Goal: Complete application form: Complete application form

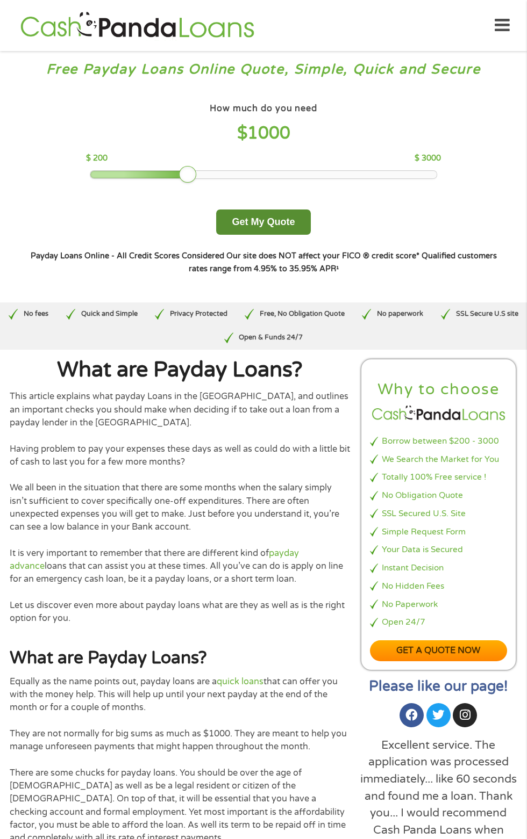
click at [285, 235] on button "Get My Quote" at bounding box center [263, 222] width 94 height 25
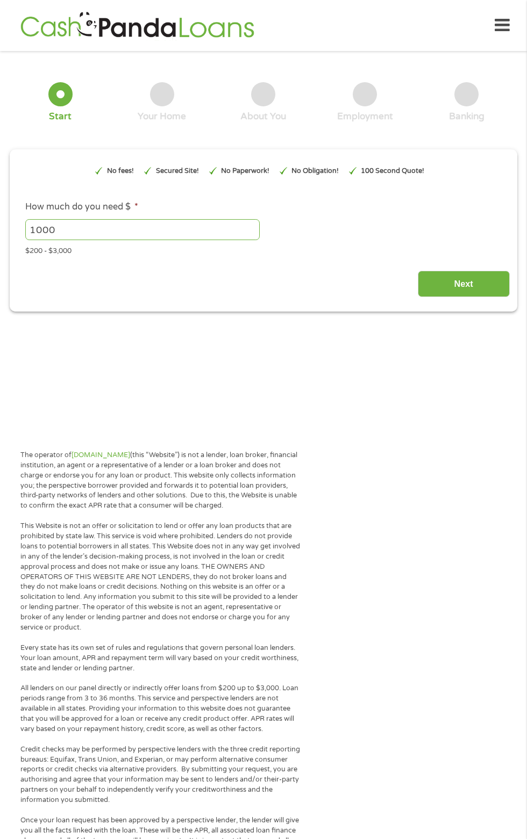
type input "EAIaIQobChMIsozazf7LjwMVnZ9aBR2Eig65EAAYAyAAEgJs1vD_BwE"
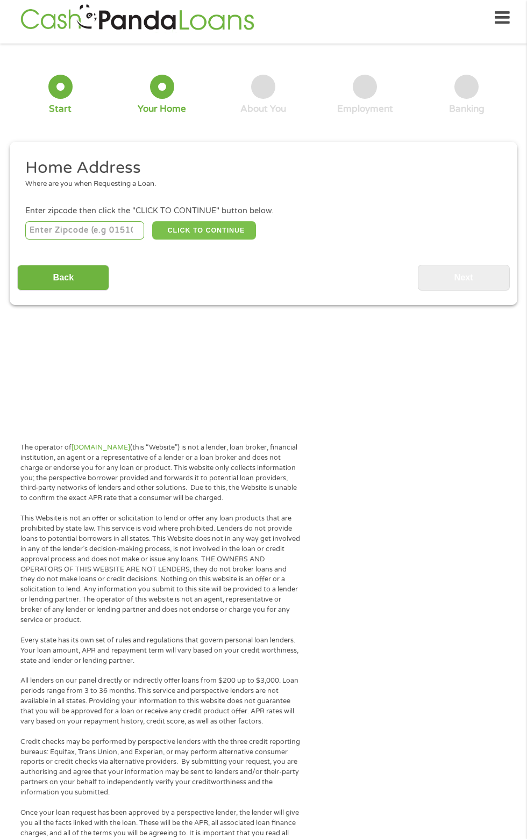
click at [219, 240] on button "CLICK TO CONTINUE" at bounding box center [204, 230] width 104 height 18
click at [222, 240] on button "CLICK TO CONTINUE" at bounding box center [204, 230] width 104 height 18
click at [94, 240] on input "number" at bounding box center [84, 230] width 119 height 18
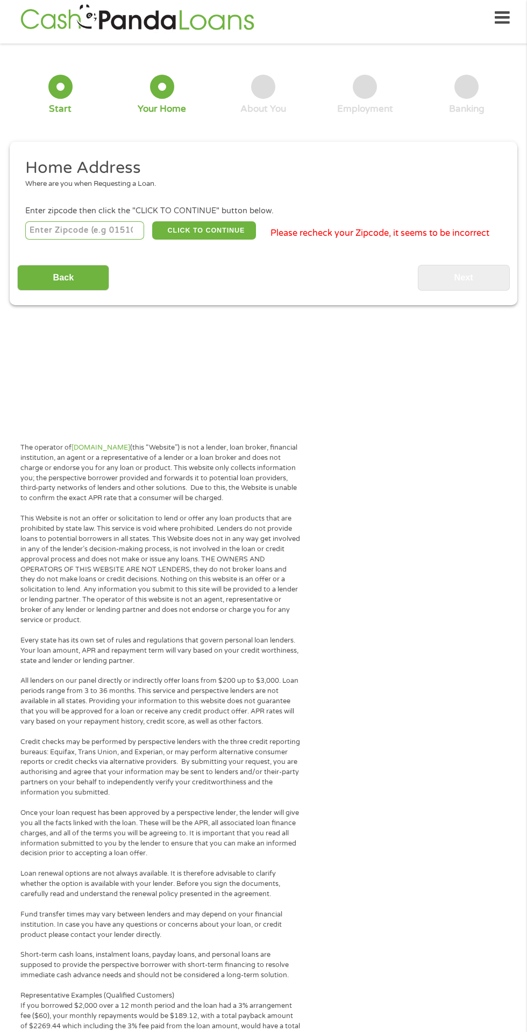
scroll to position [8, 0]
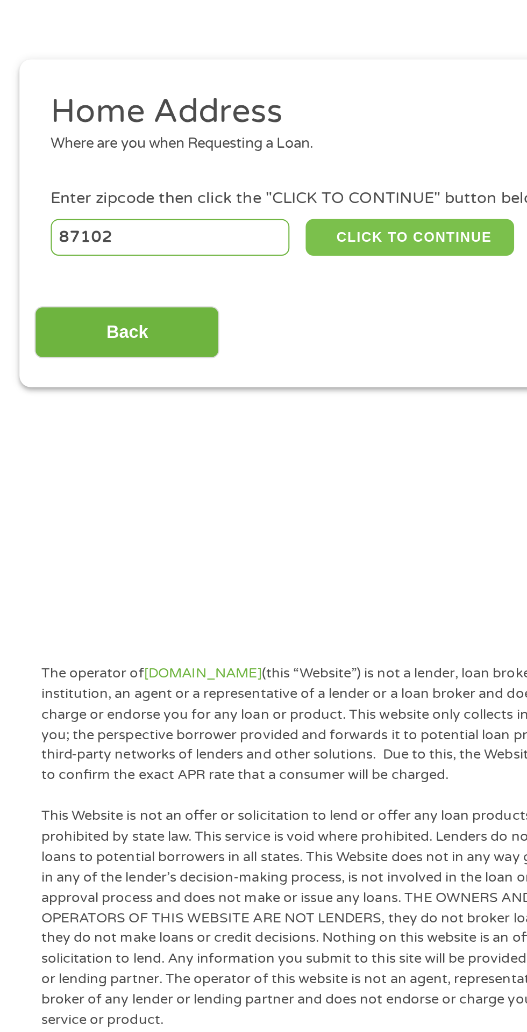
type input "87102"
click at [199, 240] on button "CLICK TO CONTINUE" at bounding box center [204, 230] width 104 height 18
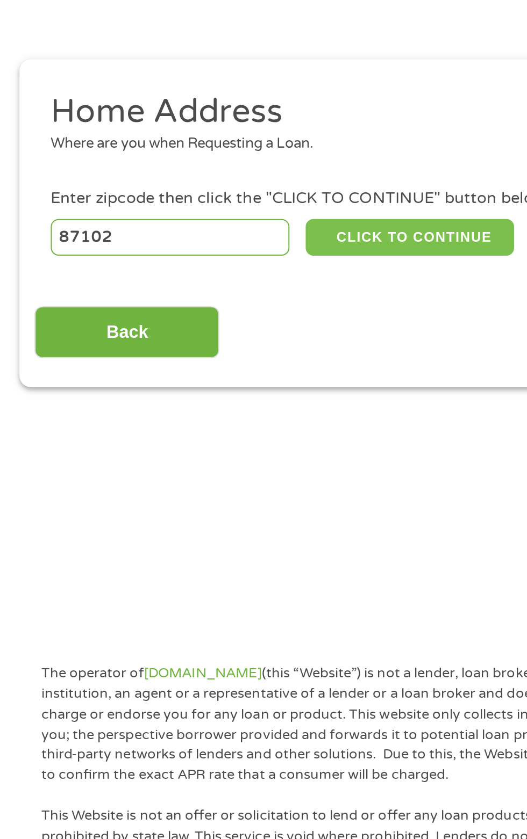
type input "87102"
type input "[GEOGRAPHIC_DATA]"
select select "[US_STATE]"
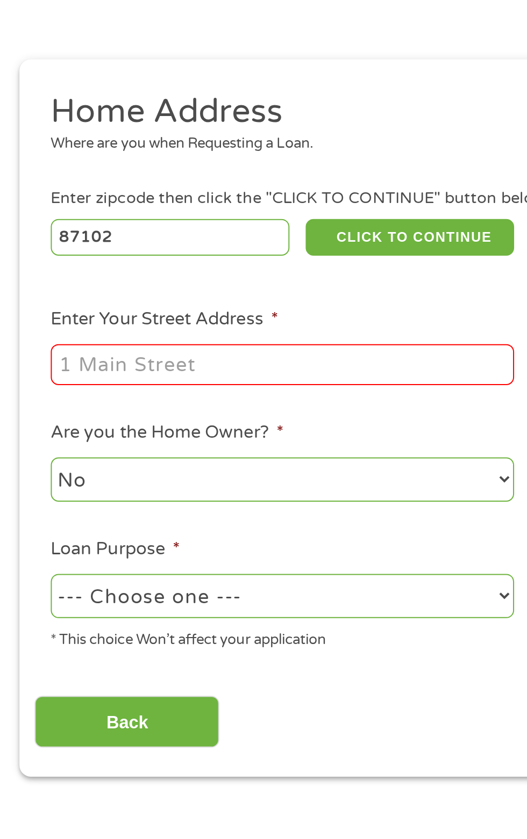
click at [138, 304] on input "Enter Your Street Address *" at bounding box center [140, 294] width 230 height 20
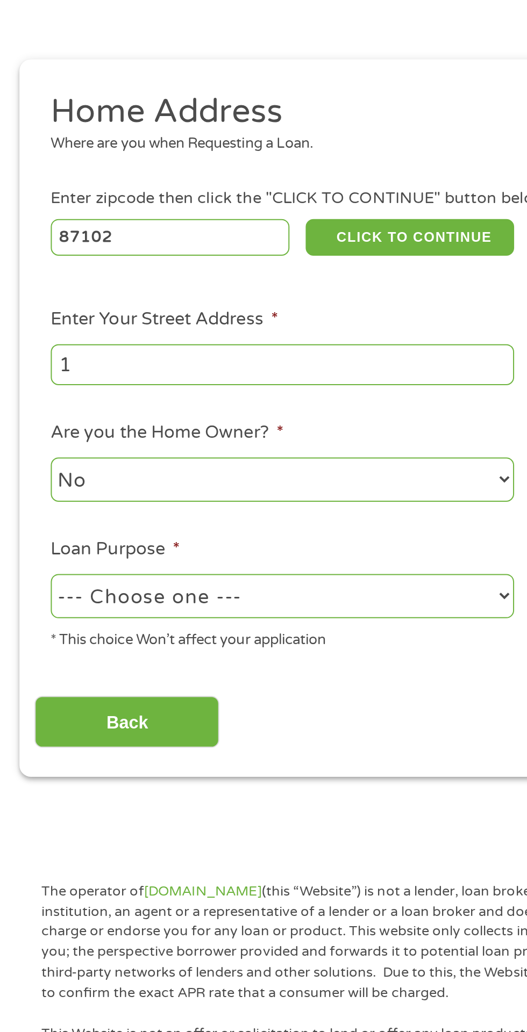
type input "12"
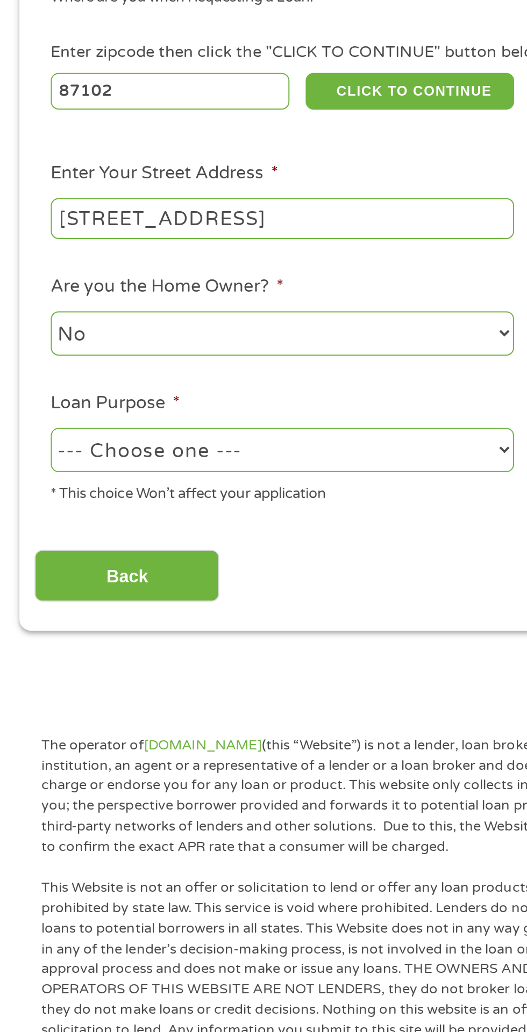
type input "[STREET_ADDRESS]"
click at [153, 362] on select "No Yes" at bounding box center [140, 351] width 230 height 22
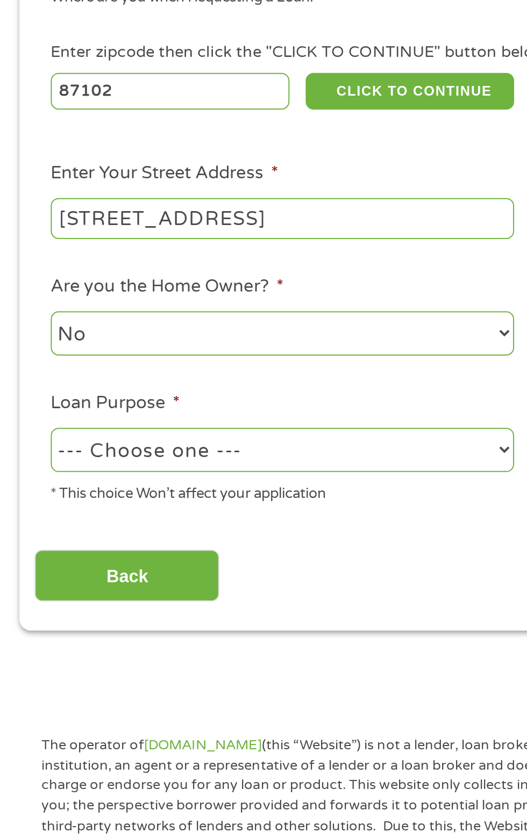
click at [195, 420] on select "--- Choose one --- Pay Bills Debt Consolidation Home Improvement Major Purchase…" at bounding box center [140, 409] width 230 height 22
select select "majorpurchase"
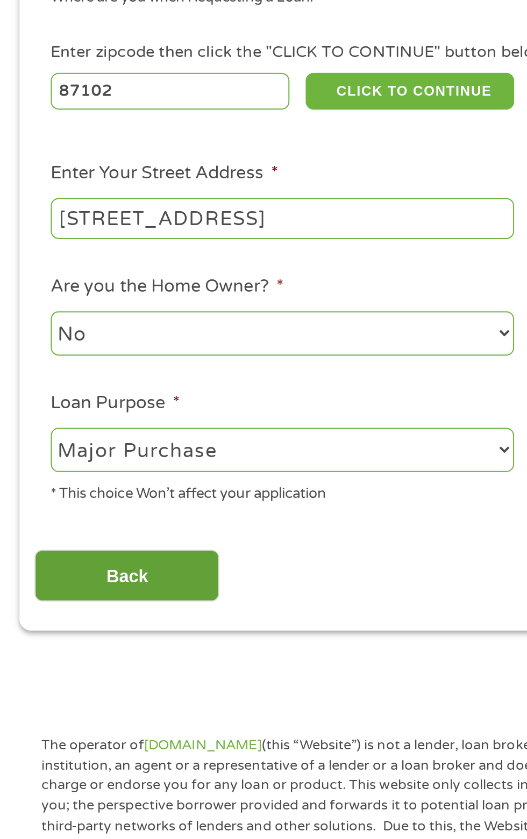
click at [74, 485] on input "Back" at bounding box center [63, 472] width 92 height 26
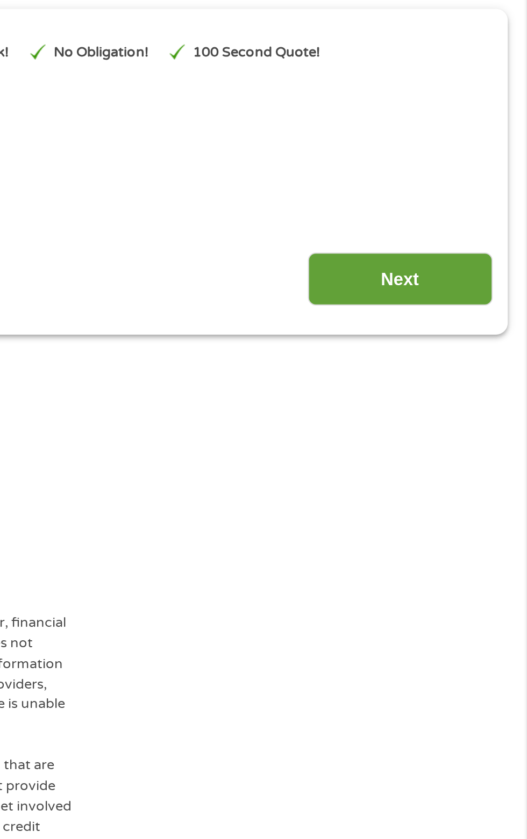
click at [456, 290] on input "Next" at bounding box center [463, 276] width 92 height 26
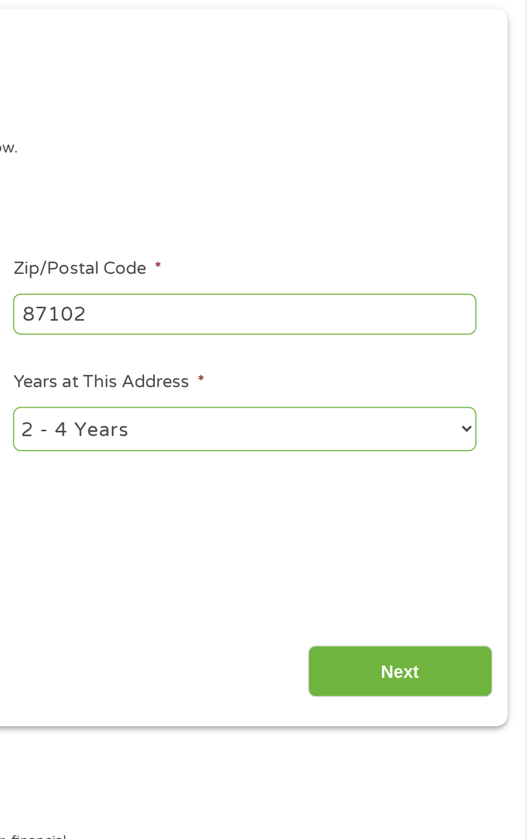
scroll to position [0, 0]
click at [378, 362] on select "1 Year or less 1 - 2 Years 2 - 4 Years Over 4 Years" at bounding box center [386, 351] width 230 height 22
select select "60months"
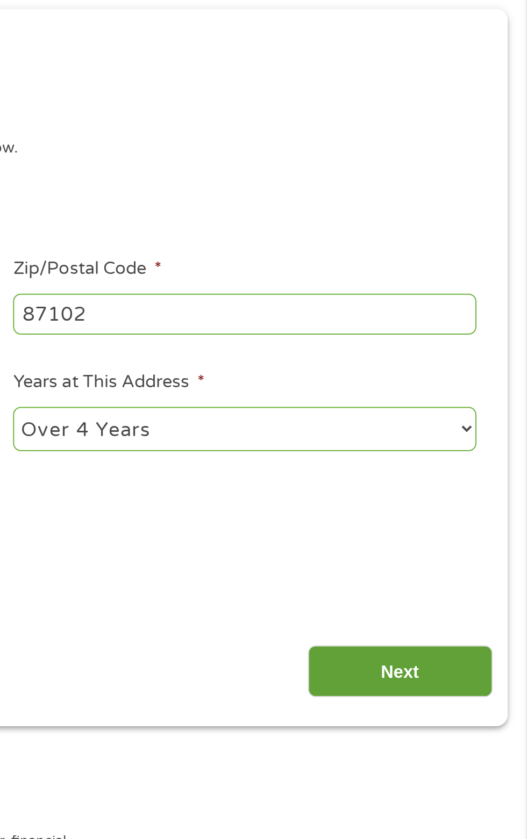
click at [466, 485] on input "Next" at bounding box center [463, 472] width 92 height 26
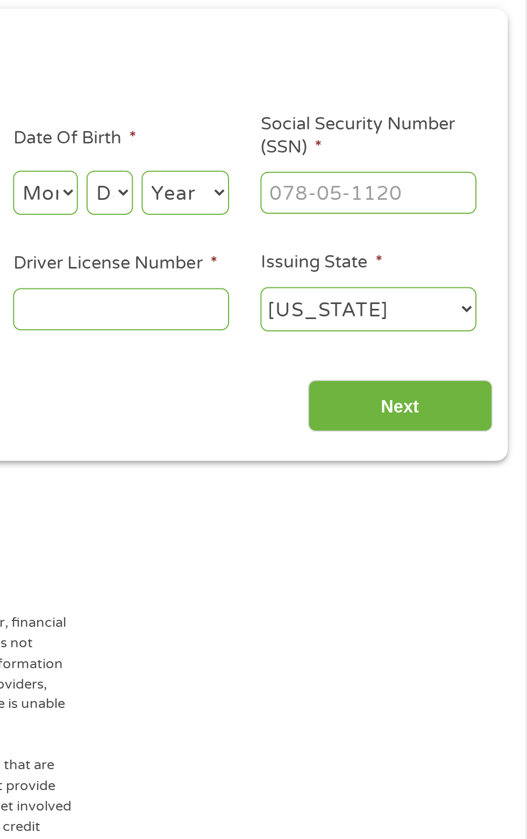
click at [348, 301] on input "Driver License Number *" at bounding box center [324, 291] width 107 height 20
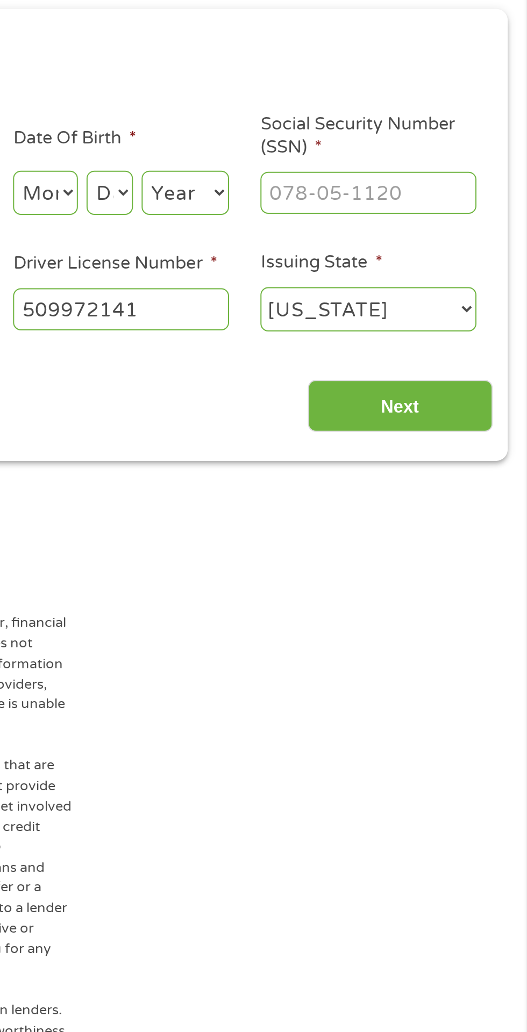
type input "509972141"
click at [300, 244] on select "Month 1 2 3 4 5 6 7 8 9 10 11 12" at bounding box center [287, 233] width 32 height 22
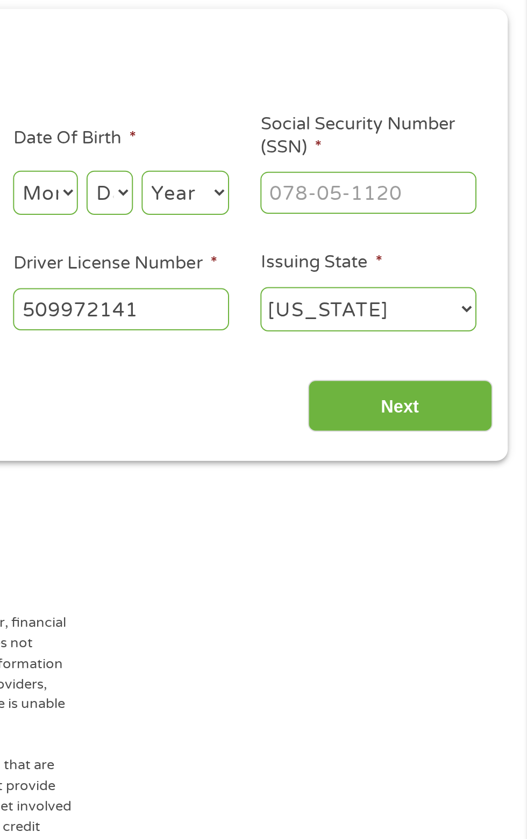
select select "2"
click at [330, 244] on select "Day 1 2 3 4 5 6 7 8 9 10 11 12 13 14 15 16 17 18 19 20 21 22 23 24 25 26 27 28 …" at bounding box center [318, 233] width 23 height 22
select select "22"
click at [378, 244] on select "Year [DATE] 2006 2005 2004 2003 2002 2001 2000 1999 1998 1997 1996 1995 1994 19…" at bounding box center [357, 233] width 44 height 22
select select "1966"
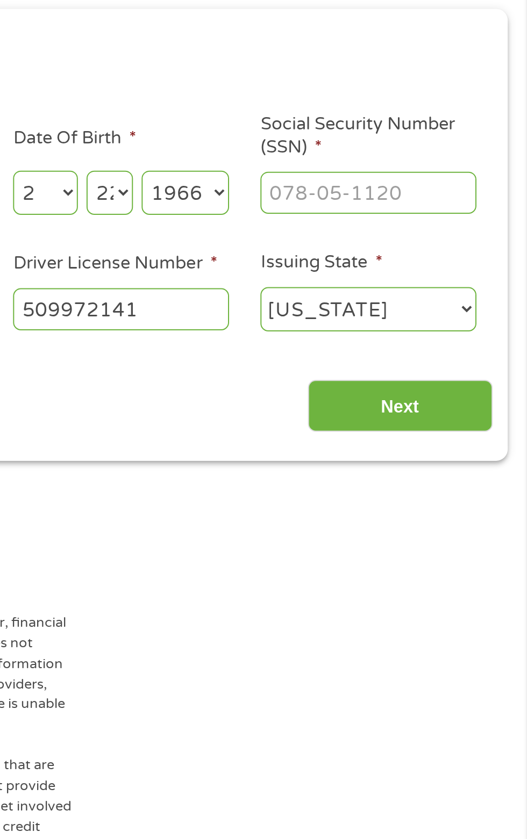
click at [445, 243] on input "Social Security Number (SSN) *" at bounding box center [447, 233] width 107 height 20
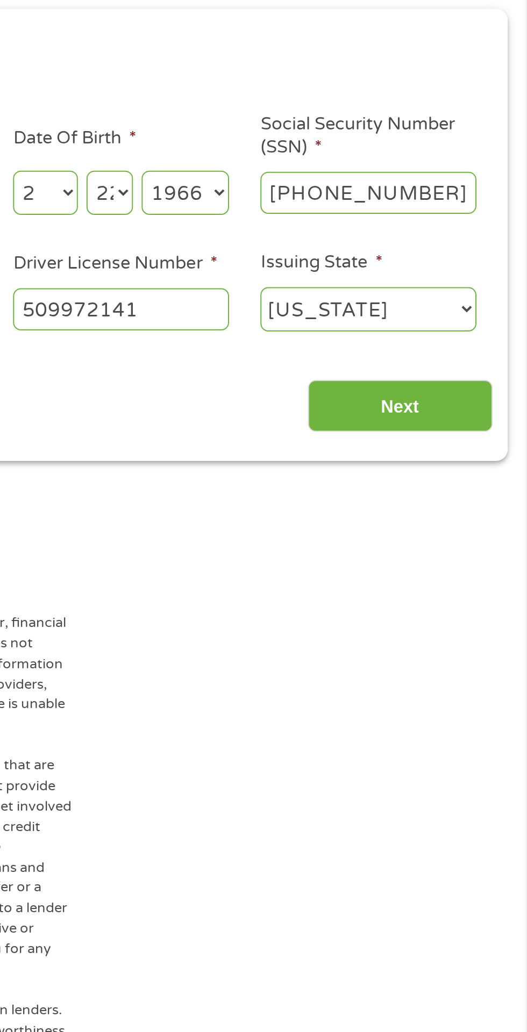
type input "585-33-0233"
click at [371, 301] on input "509972141" at bounding box center [324, 291] width 107 height 20
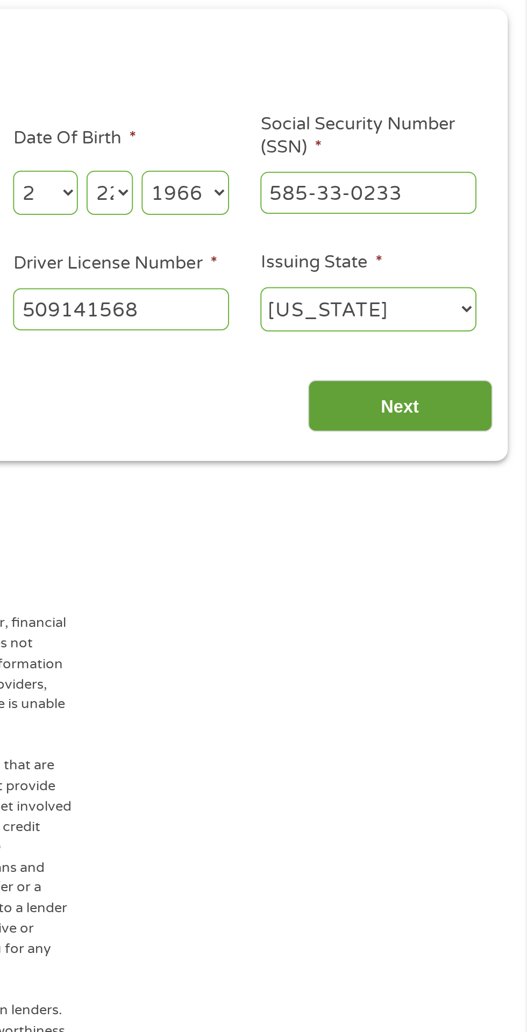
type input "509141568"
click at [468, 353] on input "Next" at bounding box center [463, 340] width 92 height 26
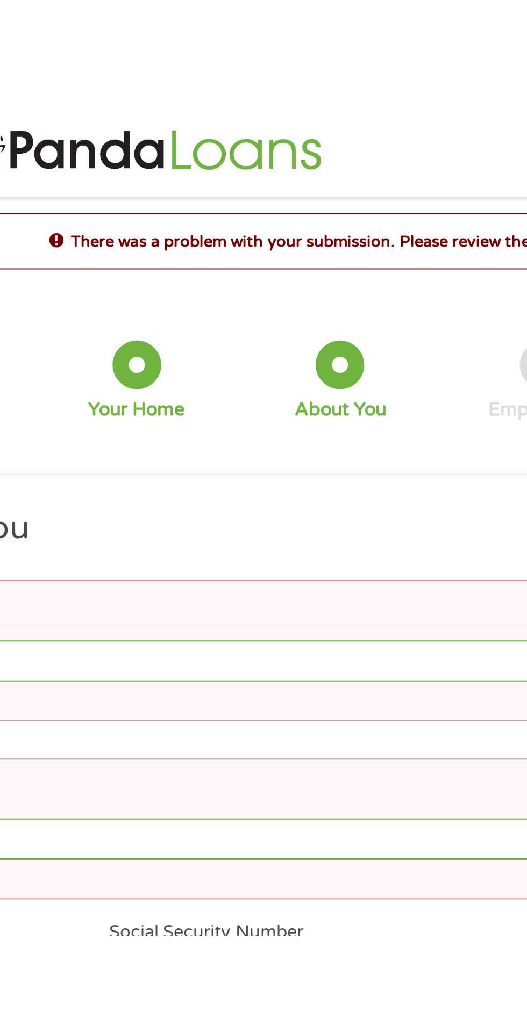
scroll to position [0, 0]
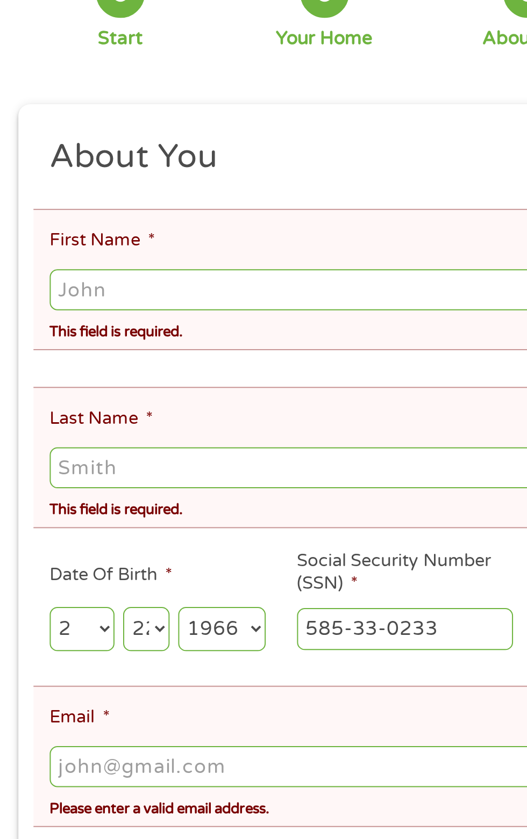
click at [126, 292] on input "First Name *" at bounding box center [263, 282] width 476 height 20
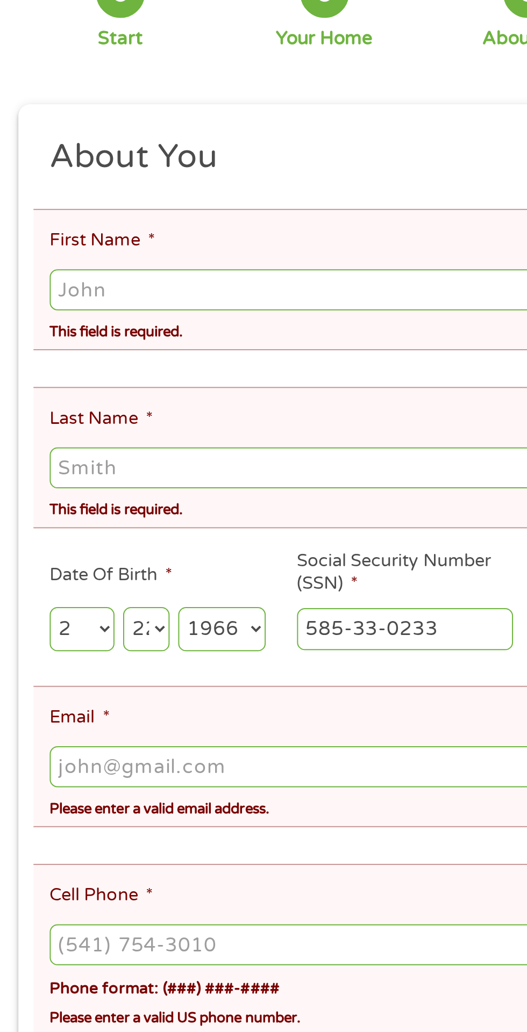
type input "S"
type input "[PERSON_NAME]"
click at [117, 370] on li "Last Name * This field is required." at bounding box center [259, 365] width 484 height 70
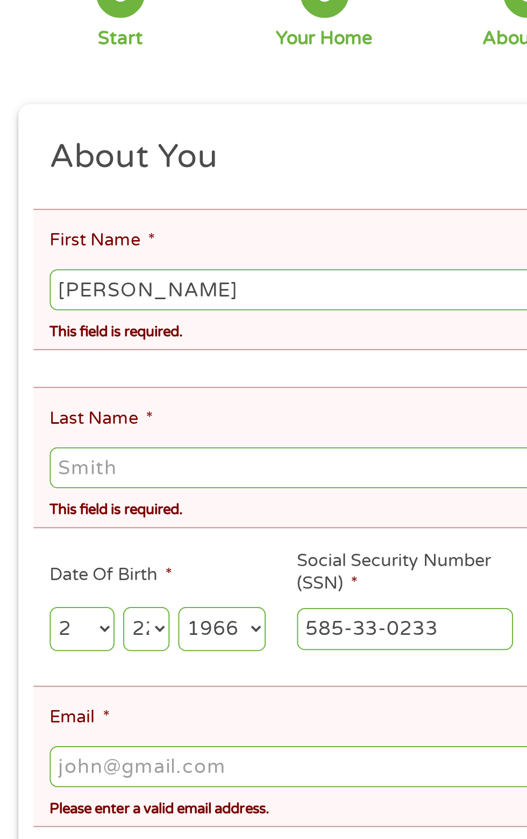
click at [101, 381] on input "Last Name *" at bounding box center [263, 371] width 476 height 20
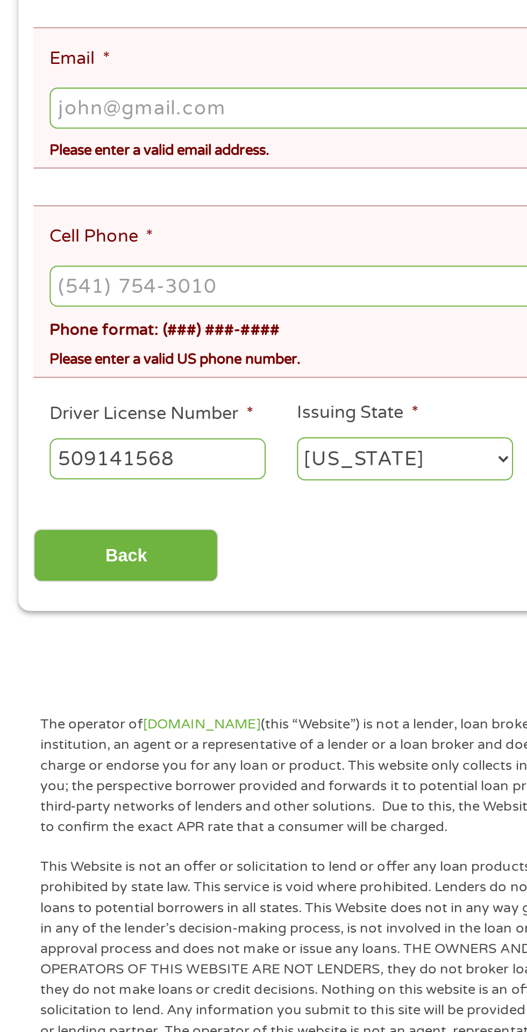
type input "[PERSON_NAME]"
click at [172, 530] on input "Email *" at bounding box center [263, 519] width 476 height 20
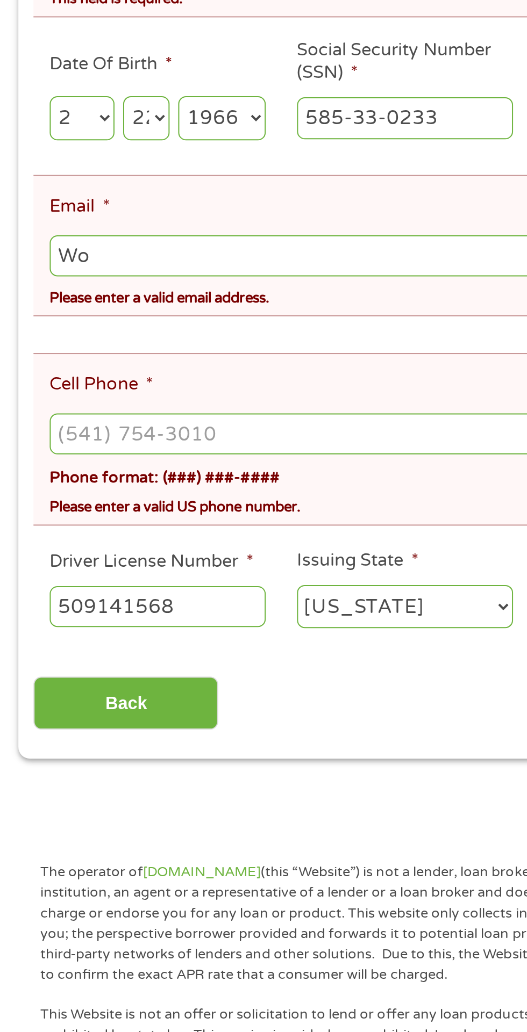
type input "W"
type input "[EMAIL_ADDRESS][DOMAIN_NAME]"
click at [151, 618] on input "Cell Phone *" at bounding box center [263, 608] width 476 height 20
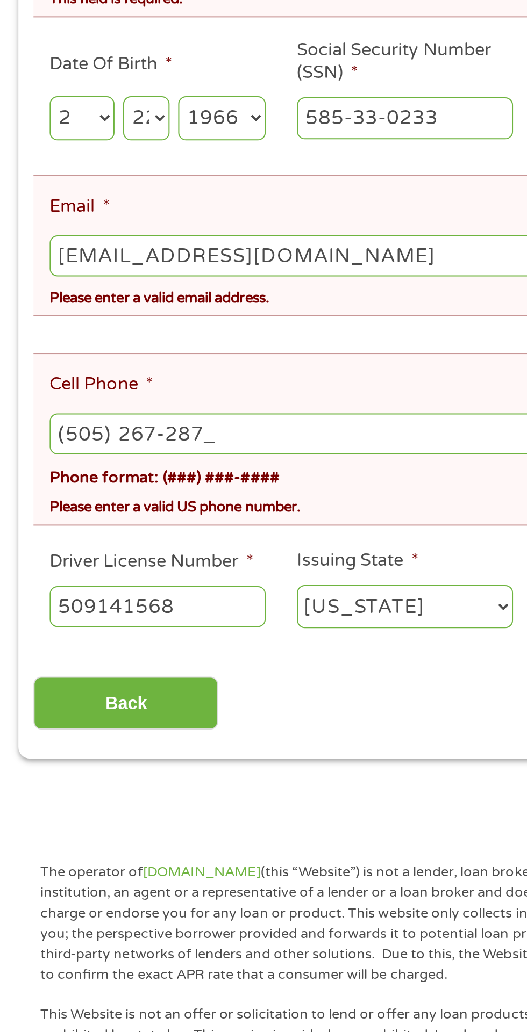
type input "[PHONE_NUMBER]"
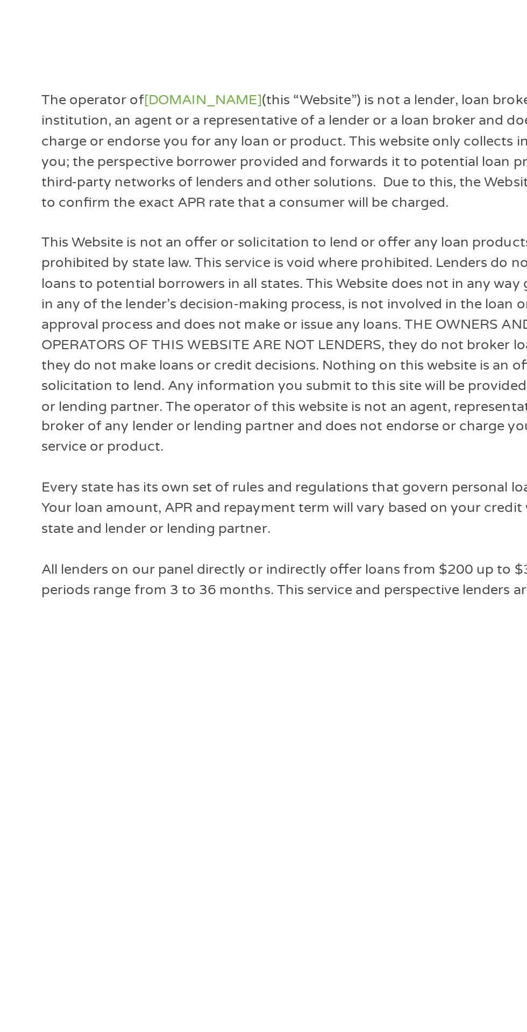
scroll to position [46, 0]
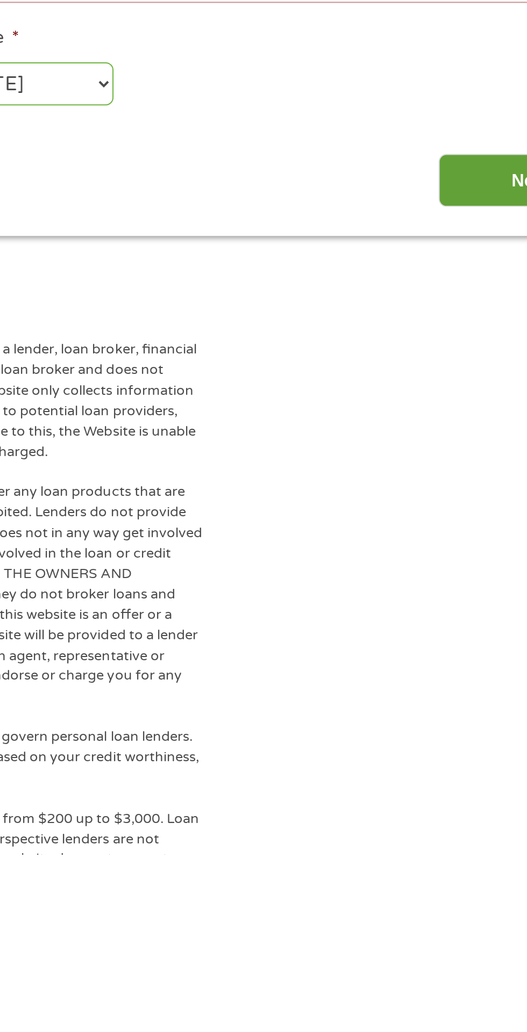
click at [439, 710] on input "Next" at bounding box center [463, 696] width 92 height 26
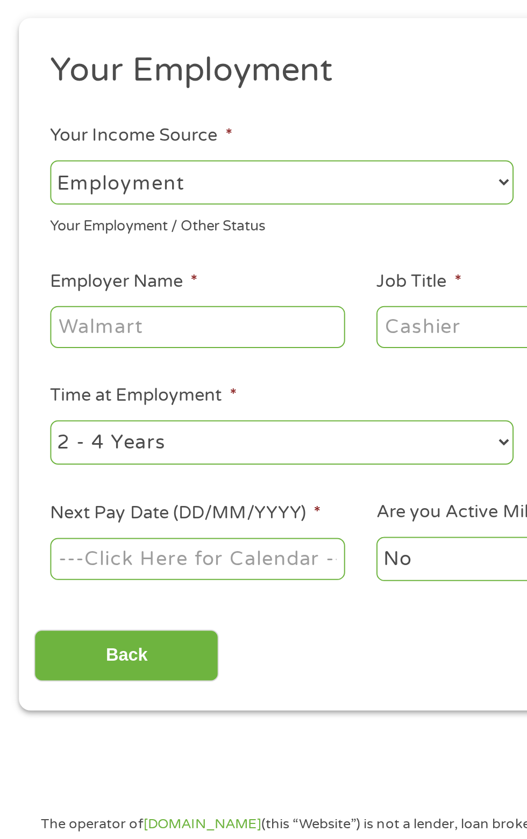
scroll to position [8, 0]
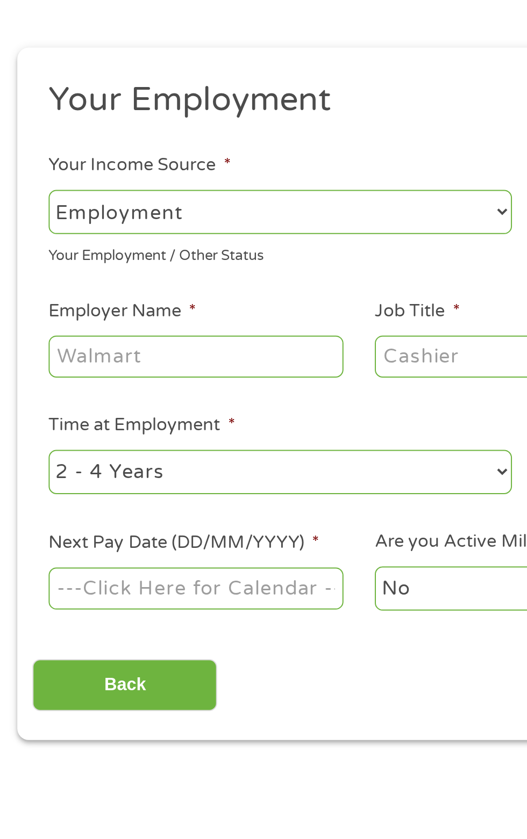
click at [158, 235] on select "--- Choose one --- Employment [DEMOGRAPHIC_DATA] Benefits" at bounding box center [140, 224] width 230 height 22
select select "benefits"
type input "Other"
type input "[PHONE_NUMBER]"
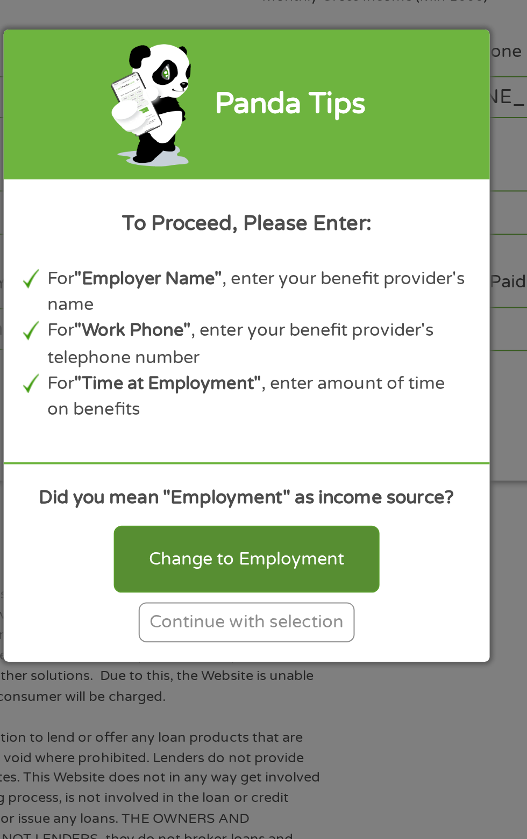
click at [289, 543] on div "Change to Employment" at bounding box center [263, 525] width 132 height 33
select select "fullTime"
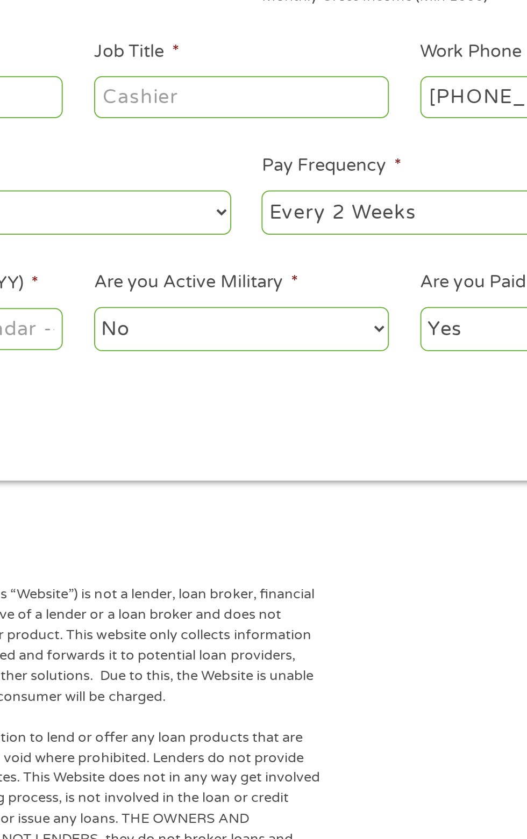
click at [297, 306] on input "Job Title *" at bounding box center [261, 295] width 147 height 20
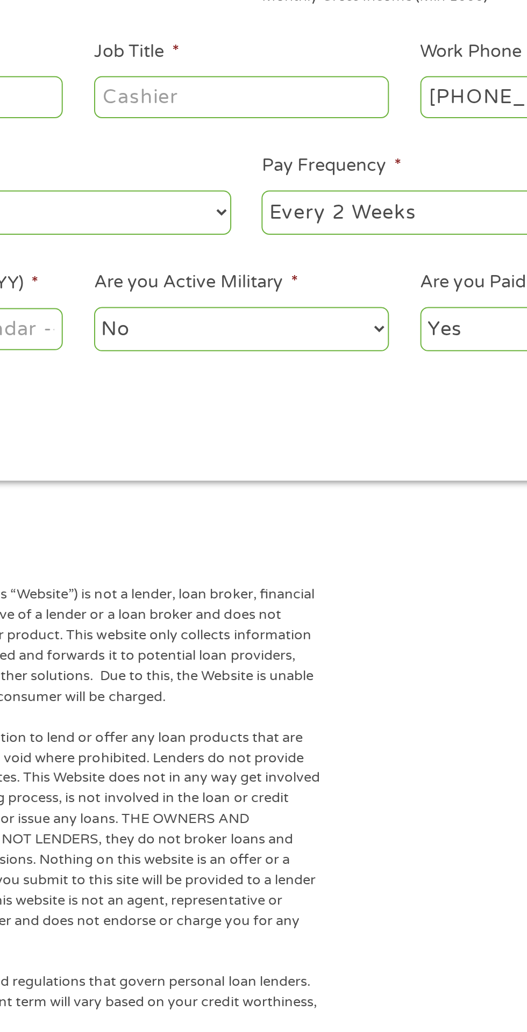
click at [261, 306] on input "Job Title *" at bounding box center [261, 295] width 147 height 20
type input "Unemployed"
click at [382, 306] on input "[PHONE_NUMBER]" at bounding box center [423, 295] width 147 height 20
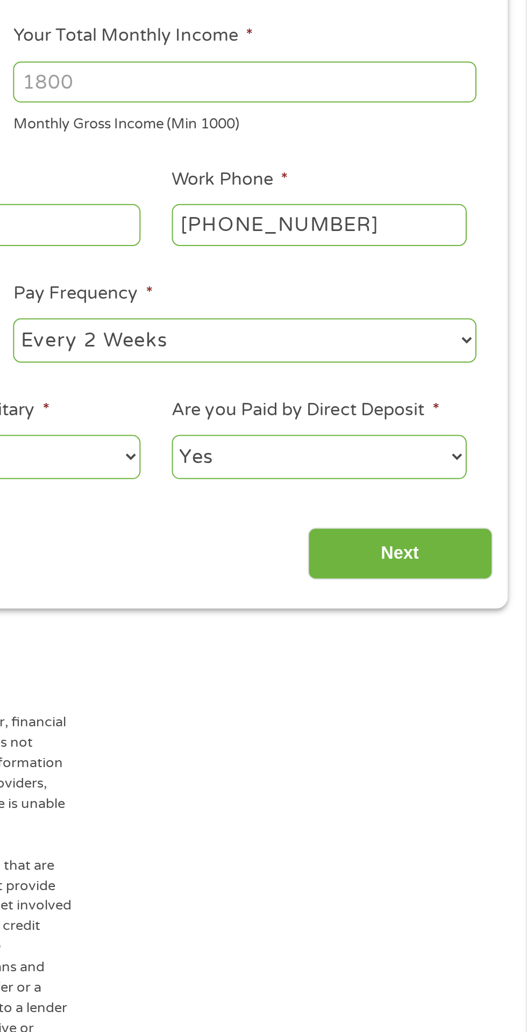
click at [484, 306] on input "[PHONE_NUMBER]" at bounding box center [423, 295] width 147 height 20
type input "[PHONE_NUMBER]"
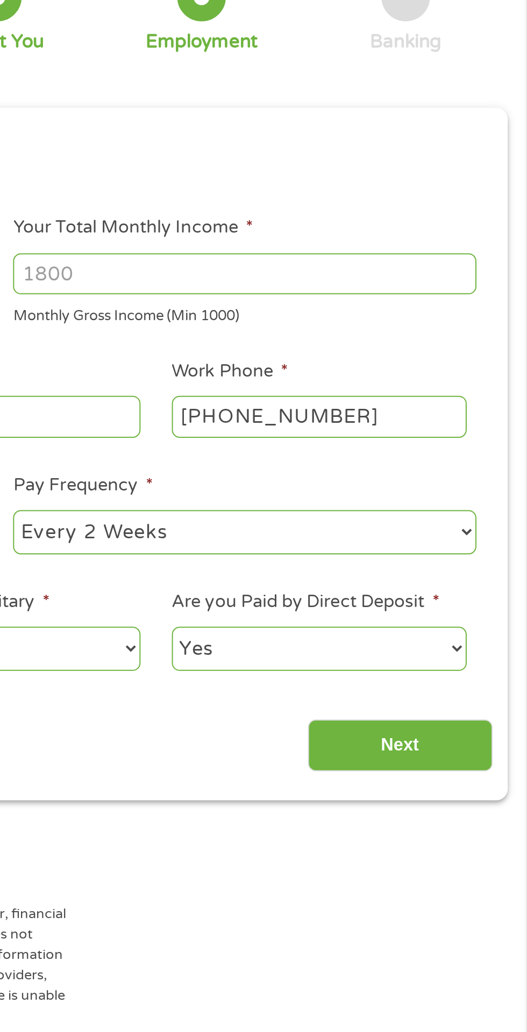
click at [337, 235] on input "Your Total Monthly Income *" at bounding box center [386, 224] width 230 height 20
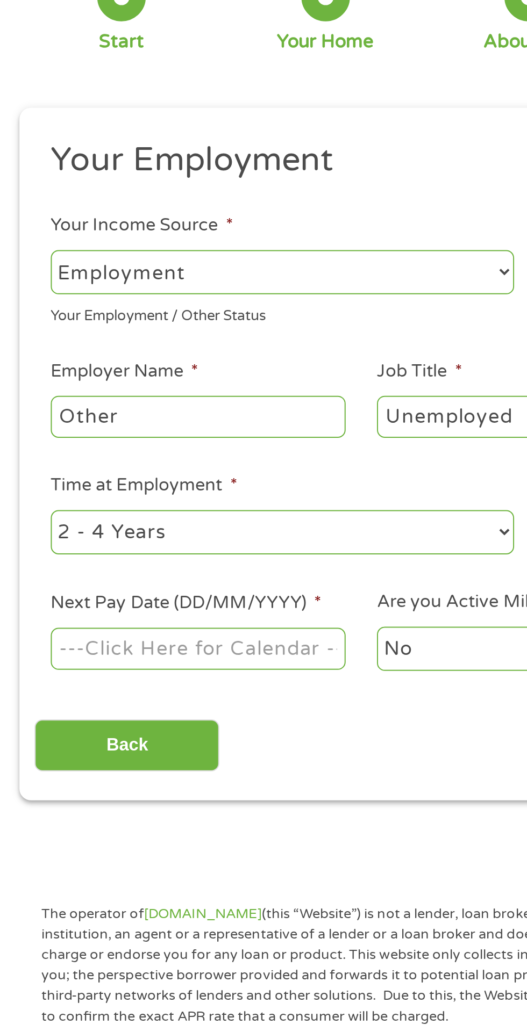
type input "968"
click at [140, 235] on select "--- Choose one --- Employment [DEMOGRAPHIC_DATA] Benefits" at bounding box center [140, 224] width 230 height 22
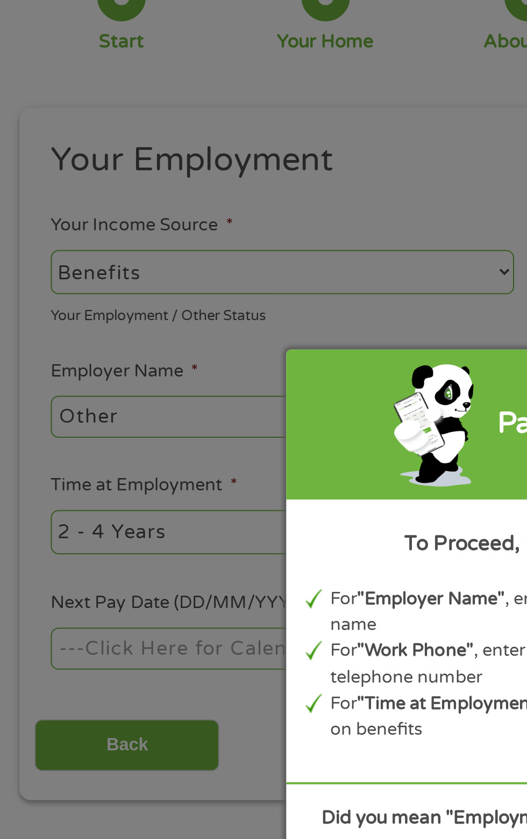
click at [90, 329] on div "Panda Tips To Proceed, Please Enter: For "Employer Name" , enter your benefit p…" at bounding box center [263, 419] width 527 height 839
click at [93, 334] on div "Panda Tips To Proceed, Please Enter: For "Employer Name" , enter your benefit p…" at bounding box center [263, 419] width 527 height 839
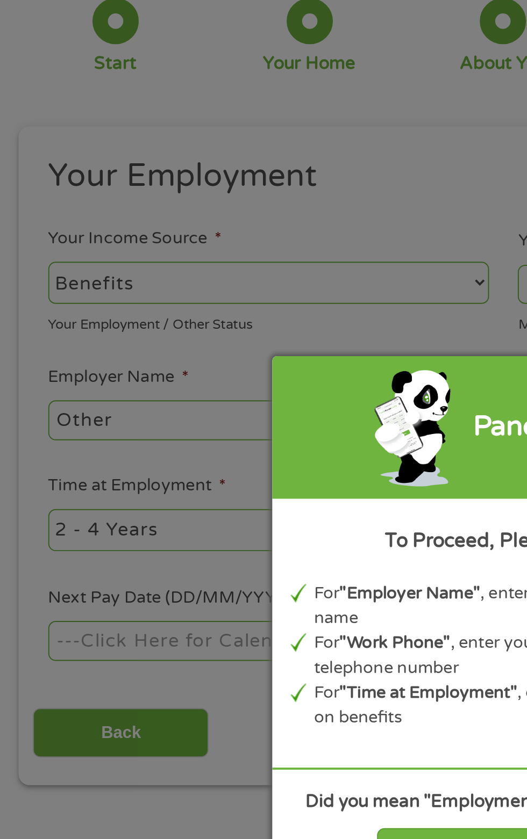
scroll to position [0, 0]
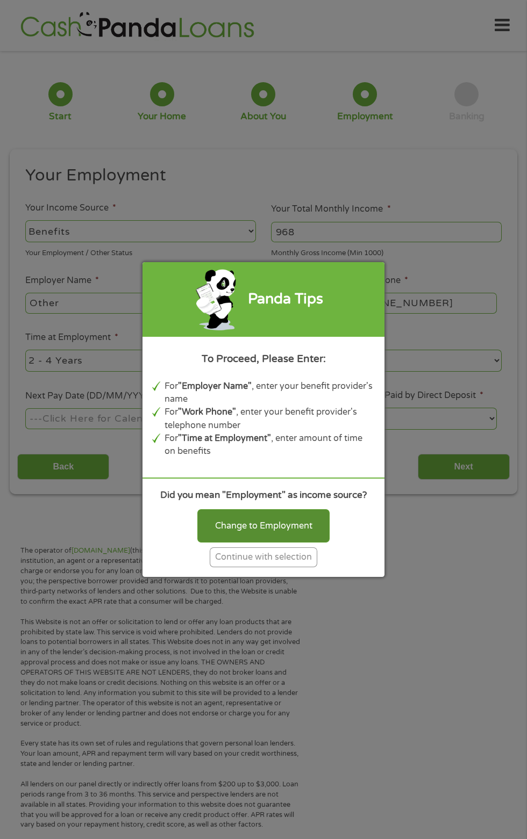
click at [277, 543] on div "Change to Employment" at bounding box center [263, 525] width 132 height 33
select select "fullTime"
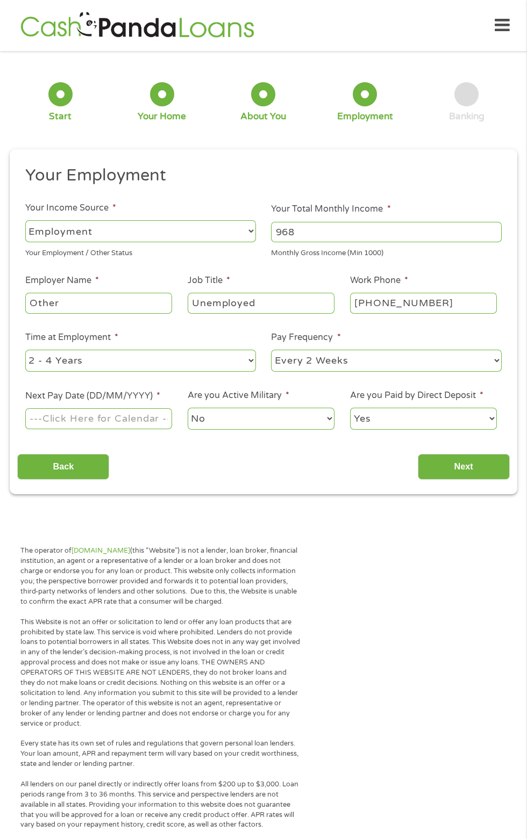
click at [142, 313] on input "Other" at bounding box center [98, 303] width 147 height 20
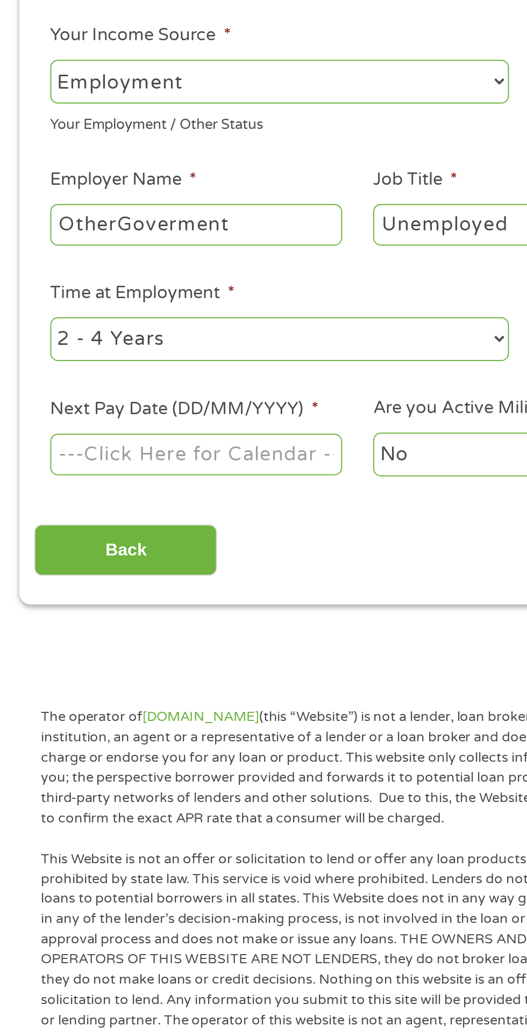
type input "OtherGoverment"
click at [144, 372] on select "--- Choose one --- 1 Year or less 1 - 2 Years 2 - 4 Years Over 4 Years" at bounding box center [140, 361] width 230 height 22
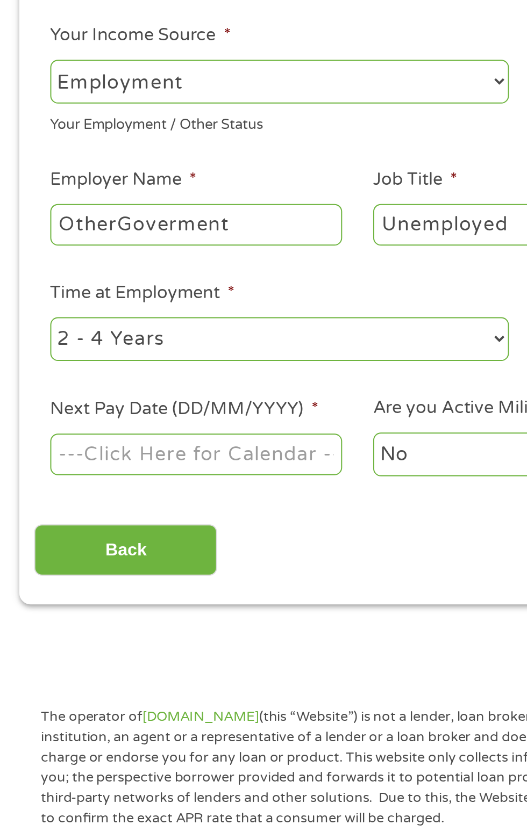
select select "60months"
click at [127, 492] on body "Home Get Loan Offer How it works FAQs Blog Cash Loans Quick Loans Online Loans …" at bounding box center [263, 819] width 527 height 1638
click at [109, 429] on input "Next Pay Date (DD/MM/YYYY) *" at bounding box center [98, 418] width 147 height 20
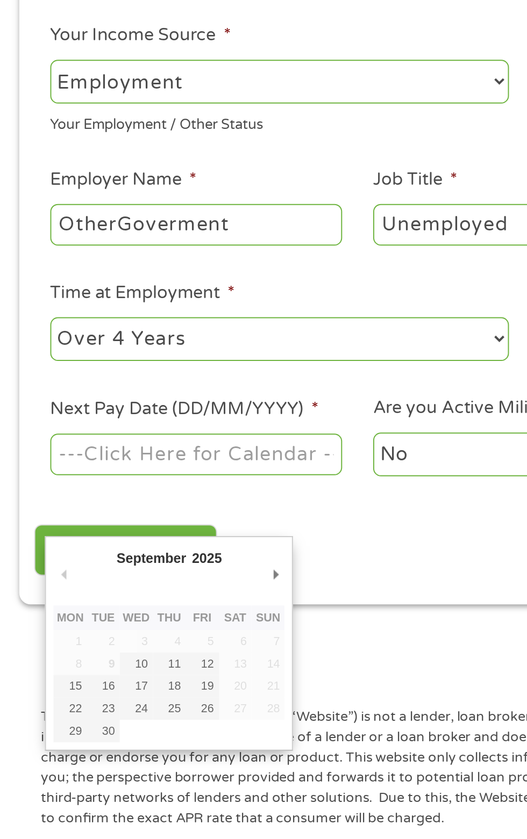
type input "[DATE]"
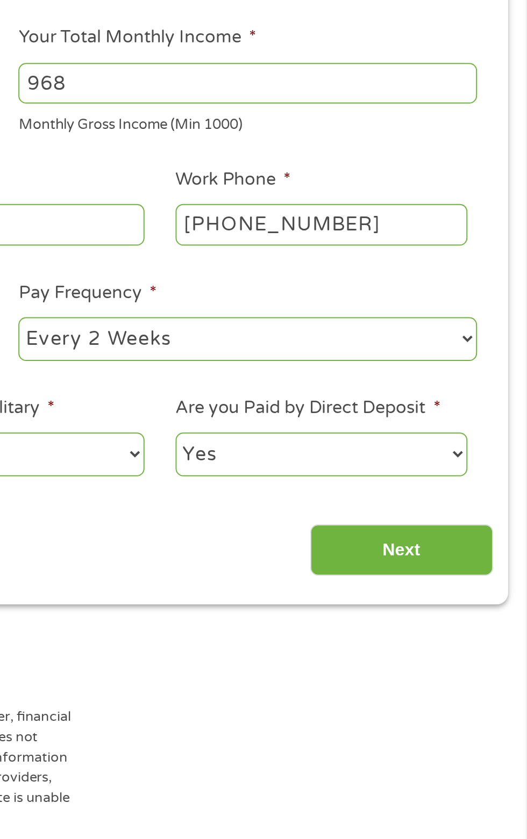
click at [415, 372] on select "--- Choose one --- Every 2 Weeks Every Week Monthly Semi-Monthly" at bounding box center [386, 361] width 230 height 22
select select "monthly"
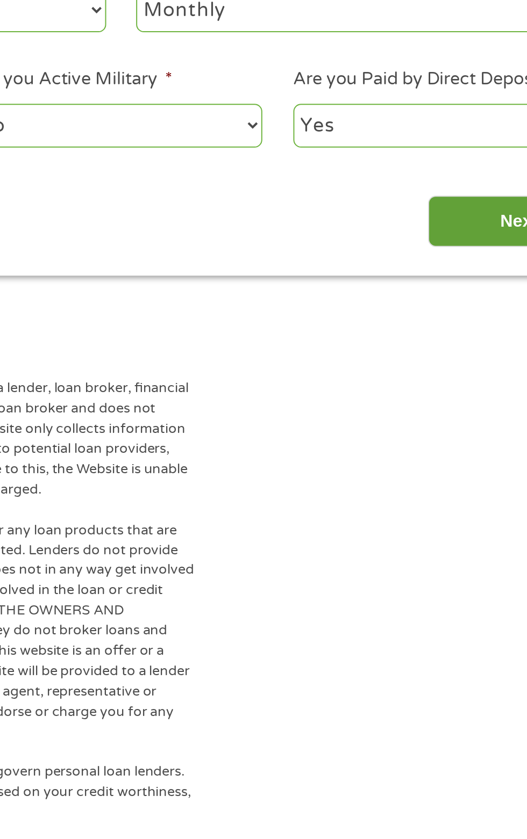
click at [451, 480] on input "Next" at bounding box center [463, 467] width 92 height 26
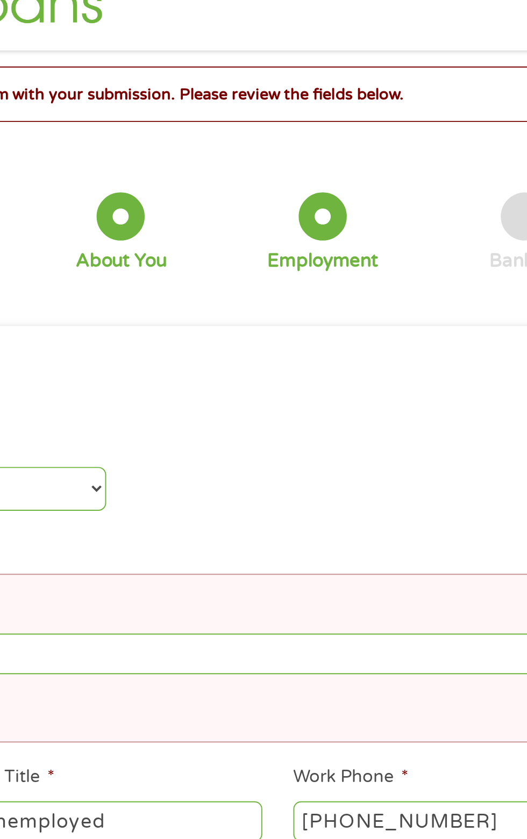
scroll to position [8, 0]
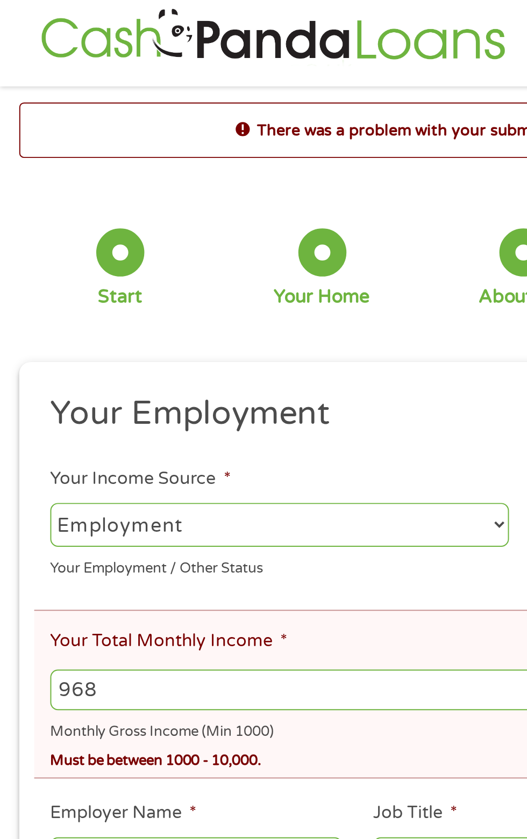
click at [158, 275] on select "--- Choose one --- Employment [DEMOGRAPHIC_DATA] Benefits" at bounding box center [140, 264] width 230 height 22
select select "benefits"
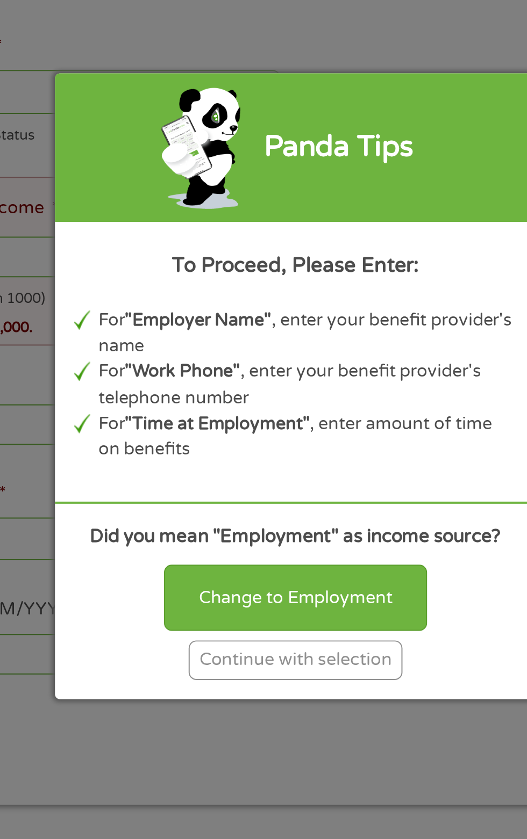
scroll to position [0, 0]
click at [277, 567] on div "Continue with selection" at bounding box center [263, 557] width 107 height 20
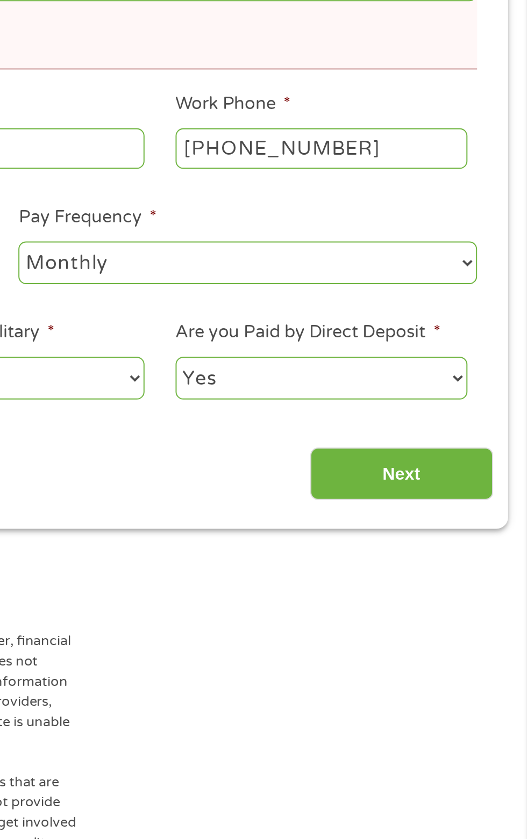
scroll to position [203, 0]
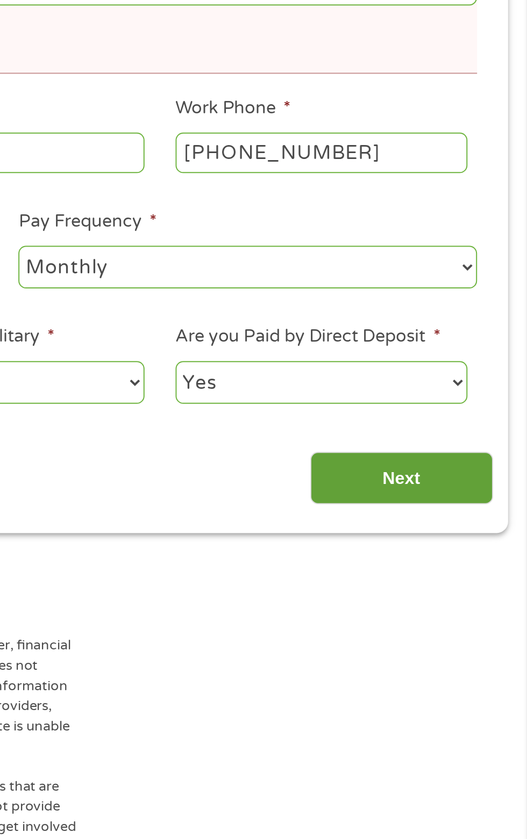
click at [458, 413] on input "Next" at bounding box center [463, 400] width 92 height 26
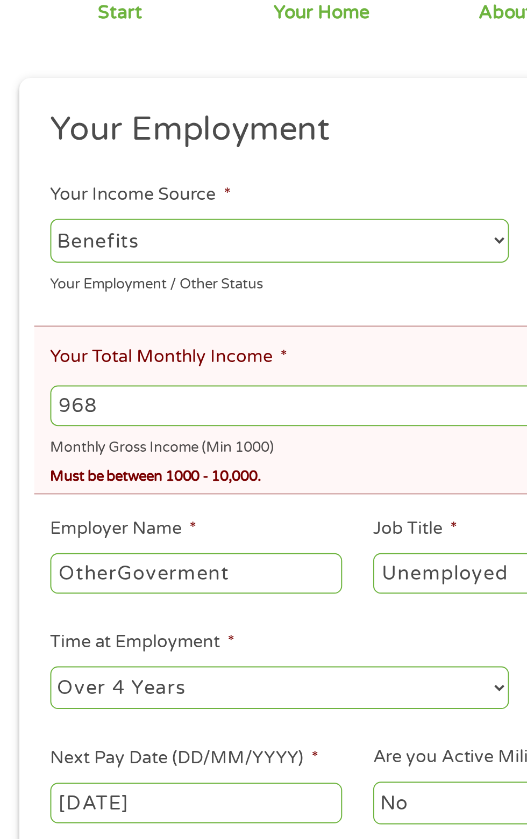
scroll to position [22, 0]
